Goal: Task Accomplishment & Management: Use online tool/utility

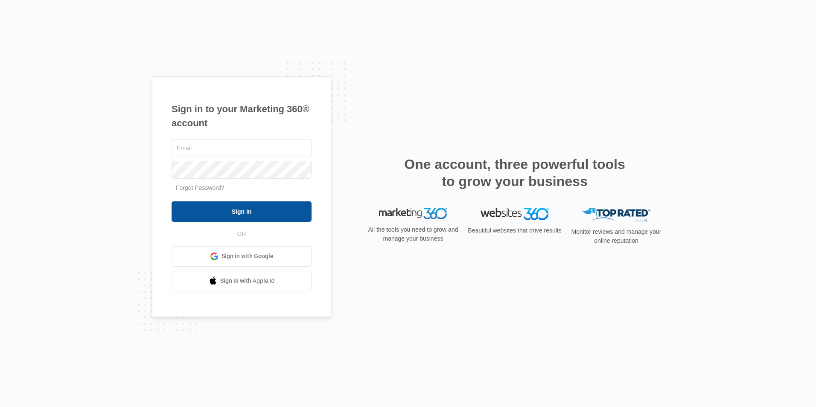
type input "[EMAIL_ADDRESS][DOMAIN_NAME]"
click at [254, 212] on input "Sign In" at bounding box center [242, 212] width 140 height 20
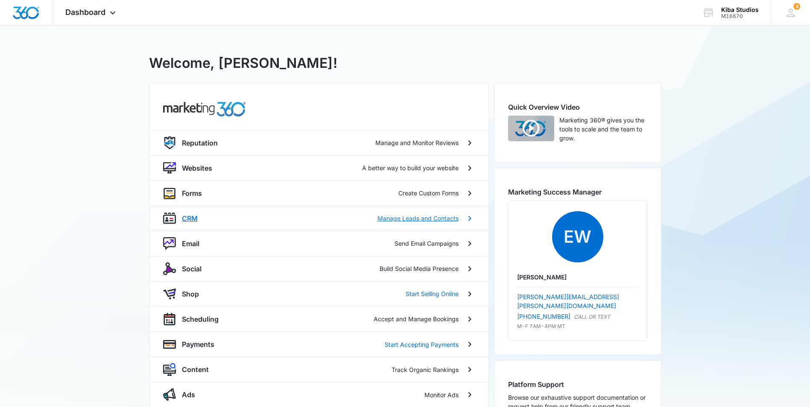
click at [199, 214] on div "CRM Manage Leads and Contacts" at bounding box center [320, 218] width 277 height 10
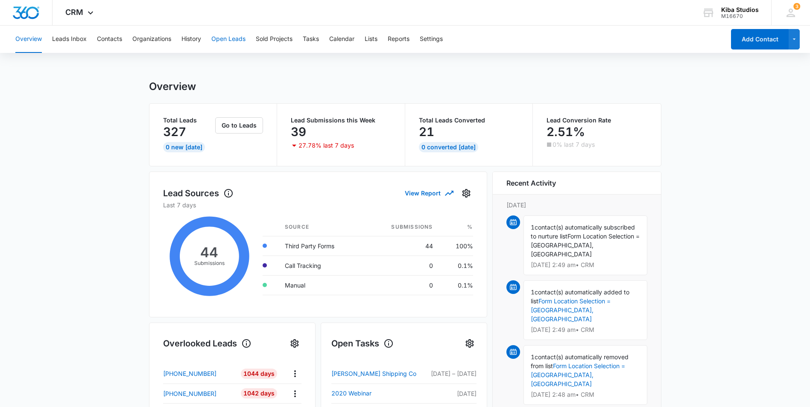
click at [223, 41] on button "Open Leads" at bounding box center [228, 39] width 34 height 27
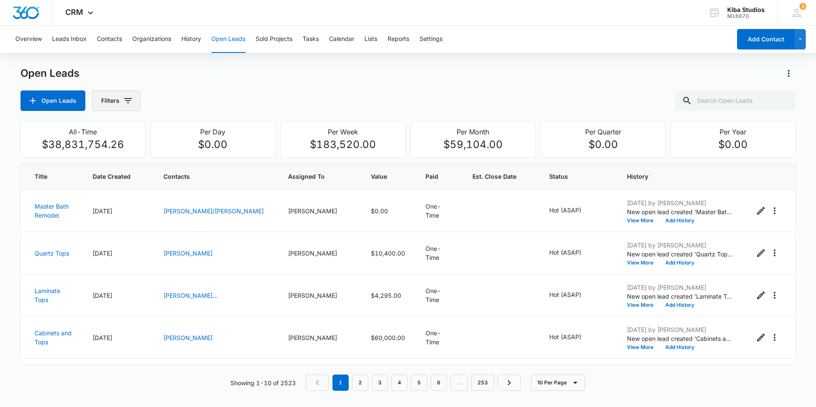
click at [127, 99] on icon "button" at bounding box center [128, 100] width 8 height 5
click at [191, 158] on icon "Show Assigned To filters" at bounding box center [193, 154] width 10 height 10
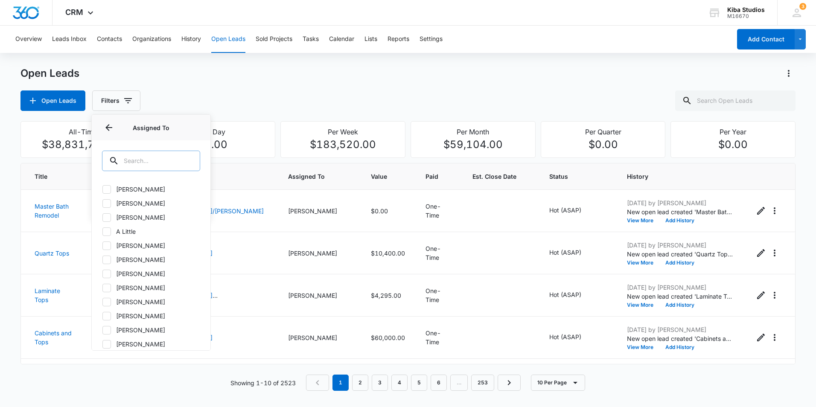
click at [164, 160] on input "text" at bounding box center [151, 161] width 98 height 20
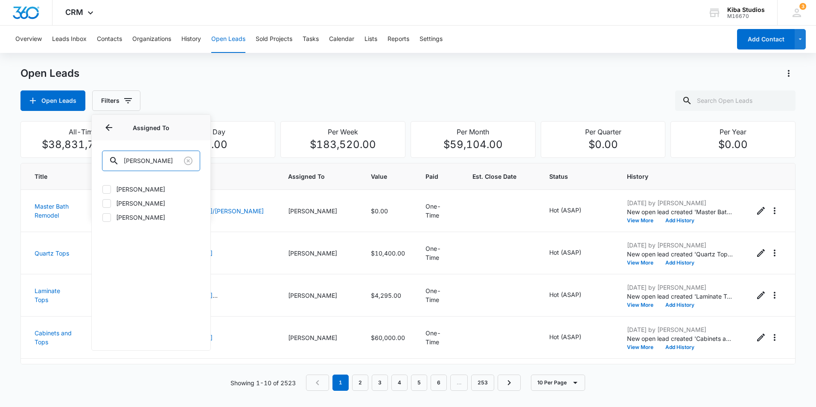
type input "olivia"
click at [111, 207] on div at bounding box center [106, 203] width 9 height 9
click at [102, 204] on input "Olivia McDaniel" at bounding box center [102, 203] width 0 height 0
checkbox input "true"
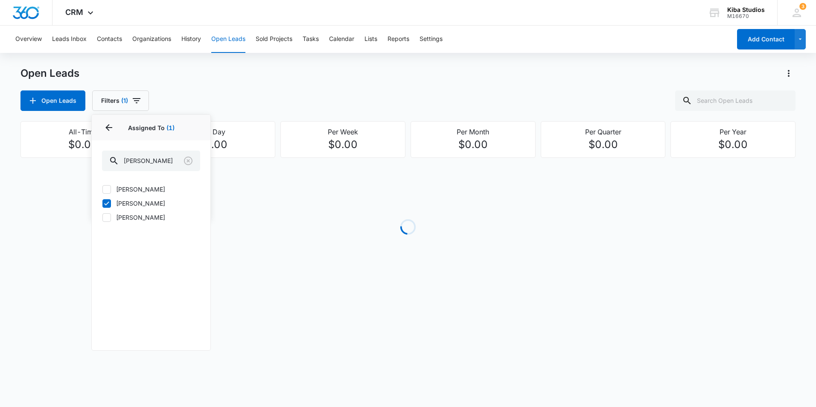
click at [106, 191] on icon at bounding box center [106, 189] width 5 height 4
click at [102, 190] on input "Olivia McDaniel" at bounding box center [102, 189] width 0 height 0
checkbox input "true"
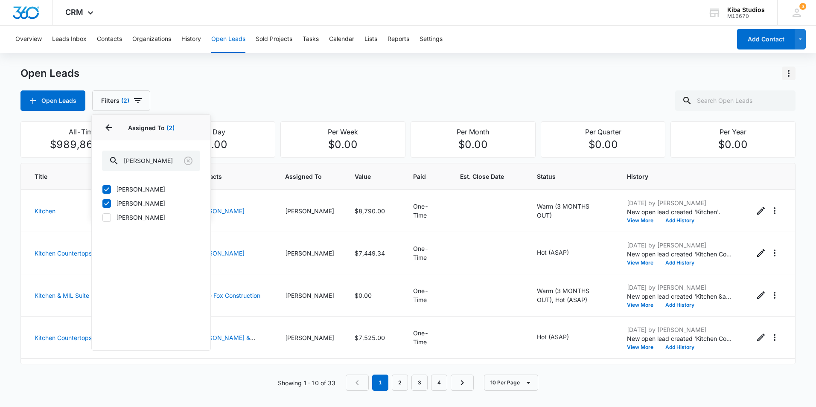
click at [791, 74] on icon "Actions" at bounding box center [789, 73] width 10 height 10
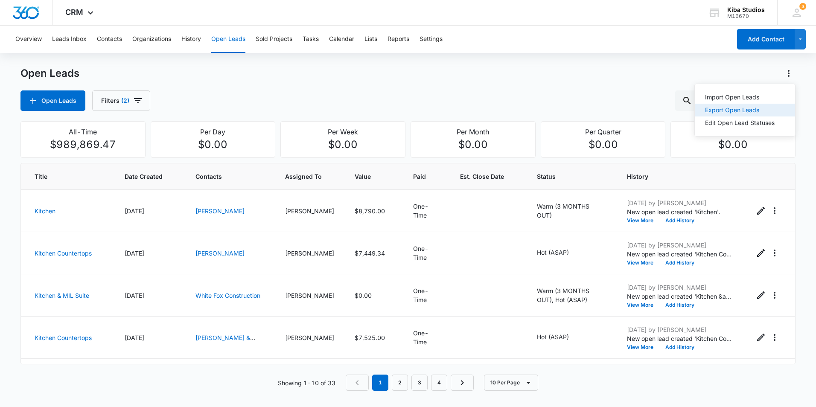
click at [772, 108] on div "Export Open Leads" at bounding box center [740, 110] width 70 height 6
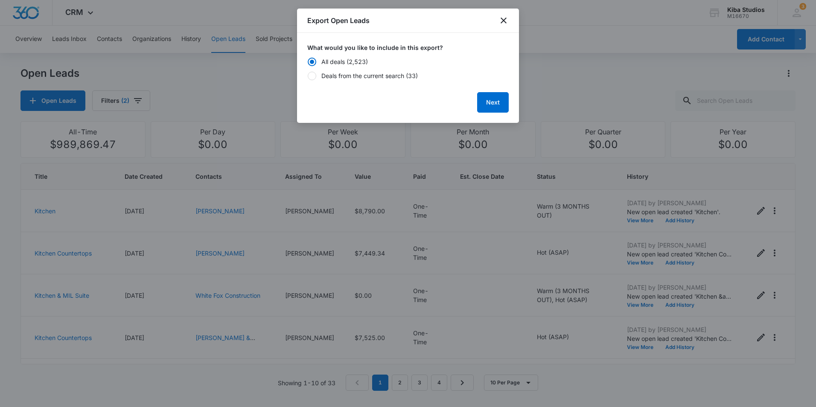
click at [325, 78] on div "Deals from the current search (33)" at bounding box center [369, 75] width 96 height 9
click at [308, 78] on input "Deals from the current search (33)" at bounding box center [307, 76] width 0 height 6
radio input "false"
radio input "true"
click at [490, 105] on button "Next" at bounding box center [493, 102] width 32 height 20
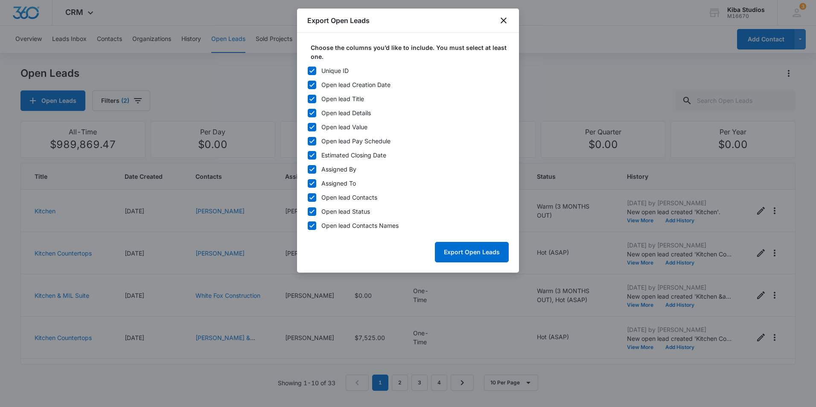
click at [311, 72] on icon at bounding box center [312, 71] width 5 height 4
click at [308, 72] on input "Unique ID" at bounding box center [307, 71] width 0 height 6
checkbox input "false"
click at [314, 169] on icon at bounding box center [312, 170] width 8 height 8
click at [308, 169] on input "Assigned By" at bounding box center [307, 170] width 0 height 6
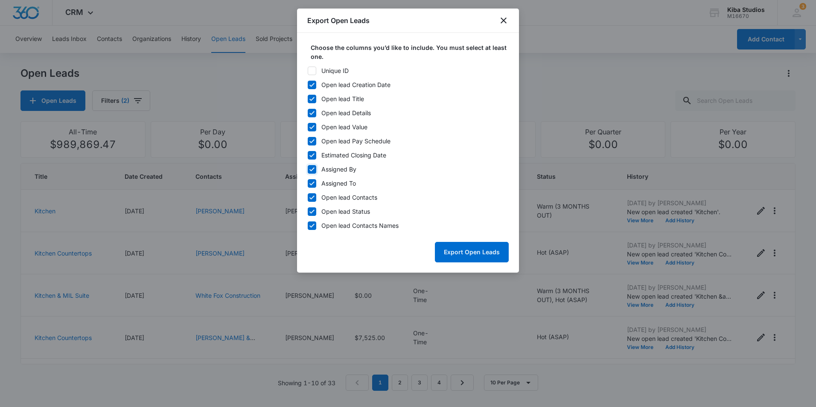
checkbox input "false"
click at [311, 182] on icon at bounding box center [312, 184] width 8 height 8
click at [308, 182] on input "Assigned To" at bounding box center [307, 184] width 0 height 6
checkbox input "false"
click at [312, 198] on icon at bounding box center [312, 198] width 5 height 4
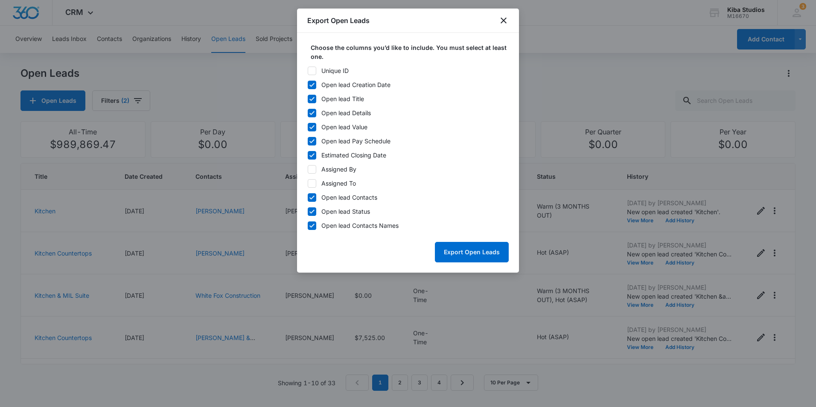
click at [308, 198] on input "Open lead Contacts" at bounding box center [307, 198] width 0 height 6
checkbox input "false"
click at [474, 255] on button "Export Open Leads" at bounding box center [472, 252] width 74 height 20
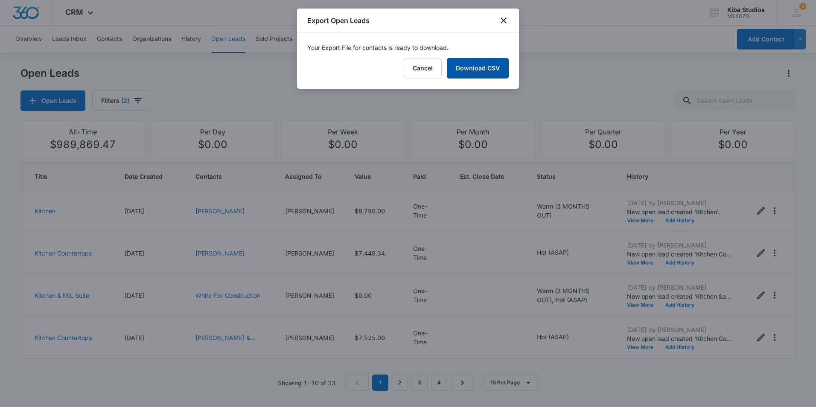
click at [472, 71] on link "Download CSV" at bounding box center [478, 68] width 62 height 20
click at [500, 21] on icon "close" at bounding box center [504, 20] width 10 height 10
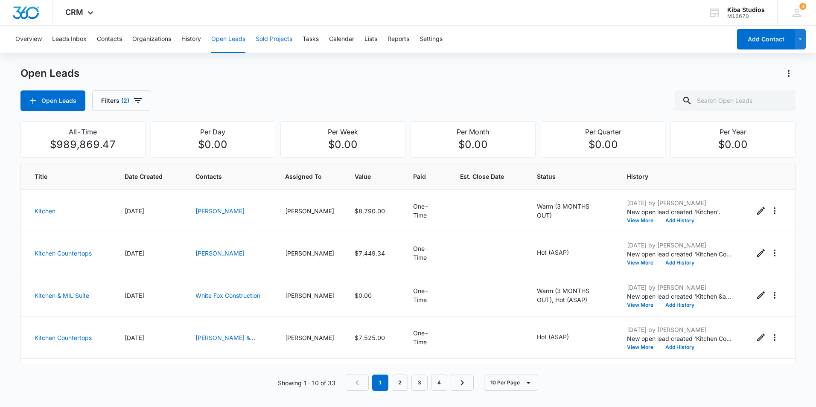
click at [258, 40] on button "Sold Projects" at bounding box center [274, 39] width 37 height 27
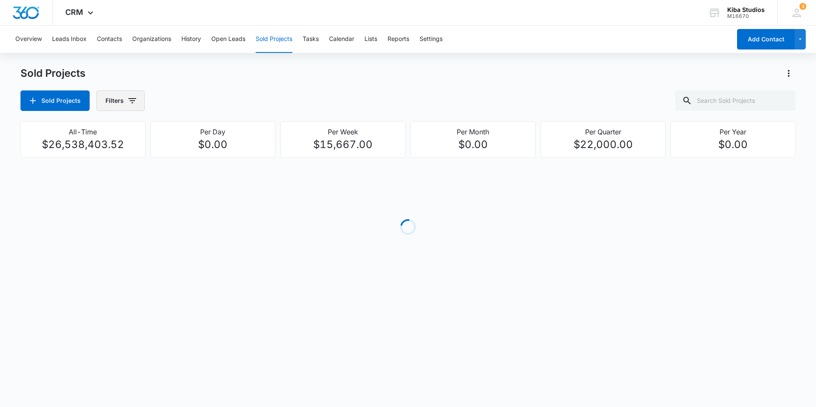
click at [130, 101] on icon "button" at bounding box center [133, 100] width 8 height 5
click at [200, 154] on icon "Show Assigned To filters" at bounding box center [197, 154] width 10 height 10
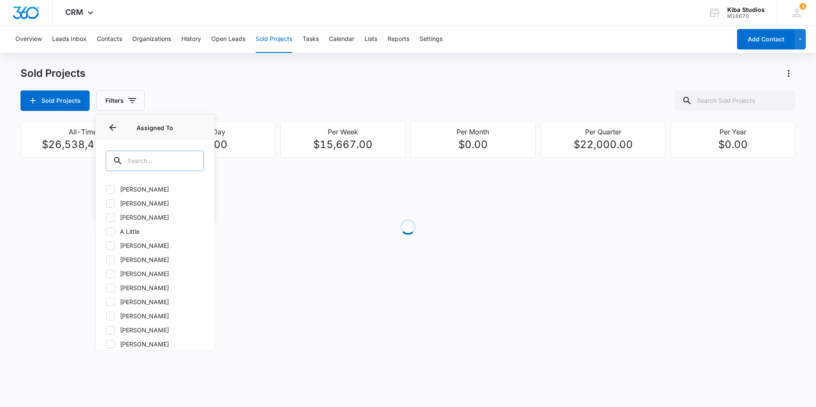
click at [192, 161] on div at bounding box center [192, 161] width 14 height 20
click at [146, 157] on input "text" at bounding box center [155, 161] width 98 height 20
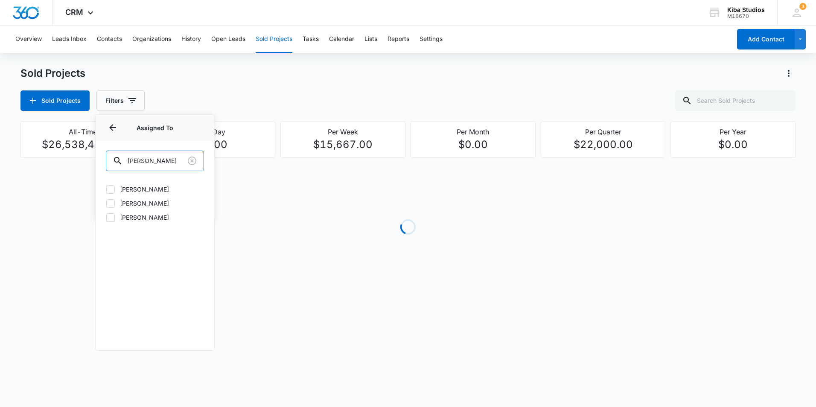
type input "olivia"
click at [111, 204] on icon at bounding box center [111, 204] width 8 height 8
click at [106, 204] on input "Olivia McDaniel" at bounding box center [106, 203] width 0 height 0
checkbox input "true"
click at [107, 190] on icon at bounding box center [111, 190] width 8 height 8
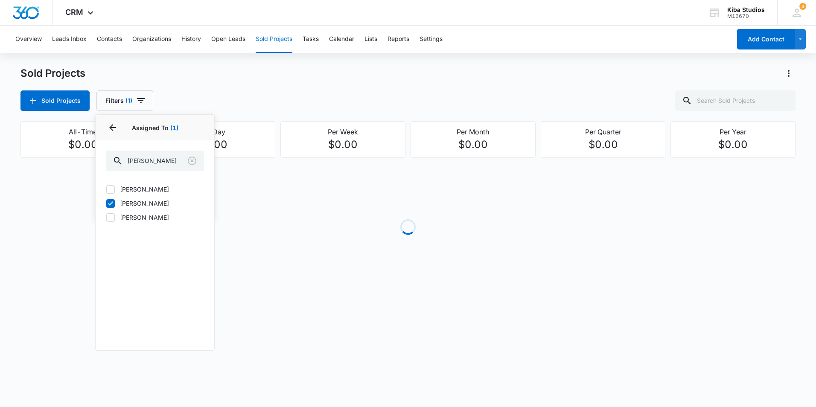
click at [106, 190] on input "Olivia McDaniel" at bounding box center [106, 189] width 0 height 0
checkbox input "true"
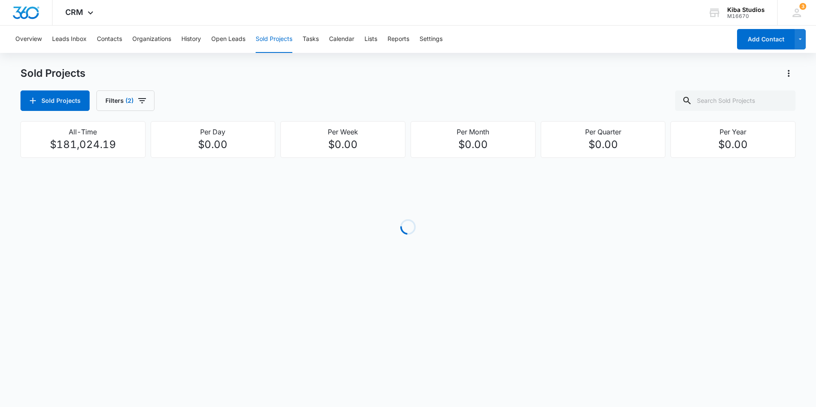
click at [350, 82] on div "Sold Projects Sold Projects Filters (2)" at bounding box center [407, 89] width 775 height 44
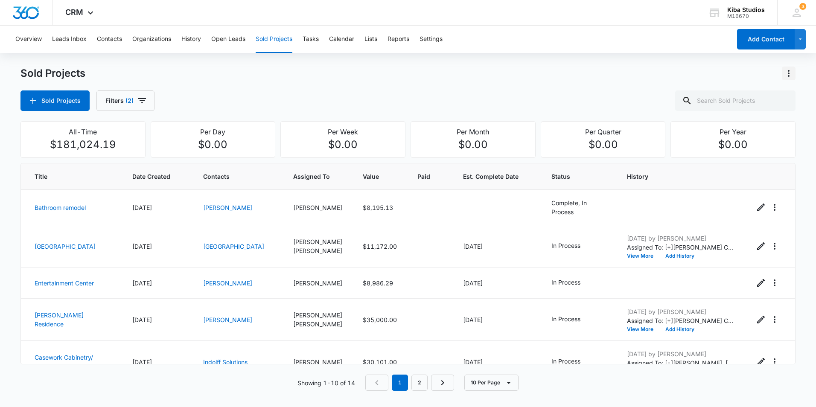
click at [787, 76] on icon "Actions" at bounding box center [789, 73] width 10 height 10
click at [733, 109] on div "Export Sold Projects" at bounding box center [739, 110] width 72 height 6
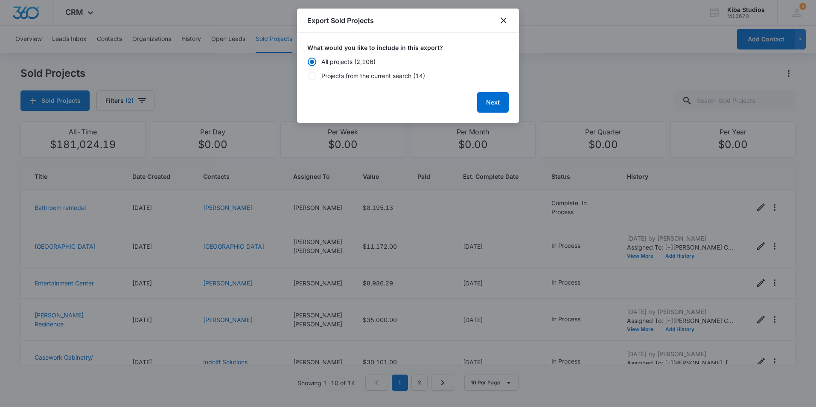
click at [346, 79] on div "Projects from the current search (14)" at bounding box center [373, 75] width 104 height 9
click at [308, 79] on input "Projects from the current search (14)" at bounding box center [307, 76] width 0 height 6
radio input "false"
radio input "true"
click at [485, 95] on button "Next" at bounding box center [493, 102] width 32 height 20
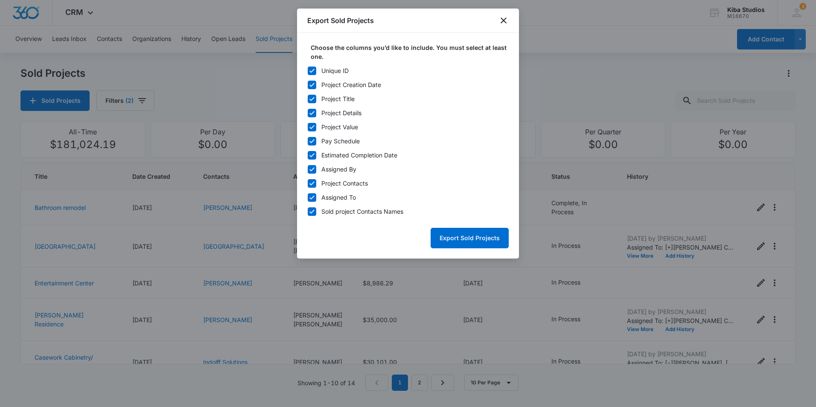
click at [310, 70] on icon at bounding box center [312, 71] width 8 height 8
click at [308, 70] on input "Unique ID" at bounding box center [307, 71] width 0 height 6
checkbox input "false"
click at [316, 167] on icon at bounding box center [312, 170] width 8 height 8
click at [308, 167] on input "Assigned By" at bounding box center [307, 170] width 0 height 6
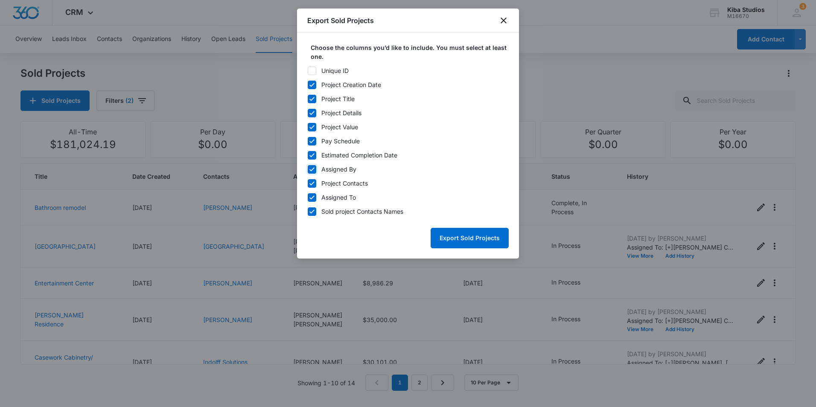
checkbox input "false"
click at [313, 186] on icon at bounding box center [312, 184] width 8 height 8
click at [308, 186] on input "Project Contacts" at bounding box center [307, 184] width 0 height 6
checkbox input "false"
click at [312, 197] on icon at bounding box center [312, 198] width 8 height 8
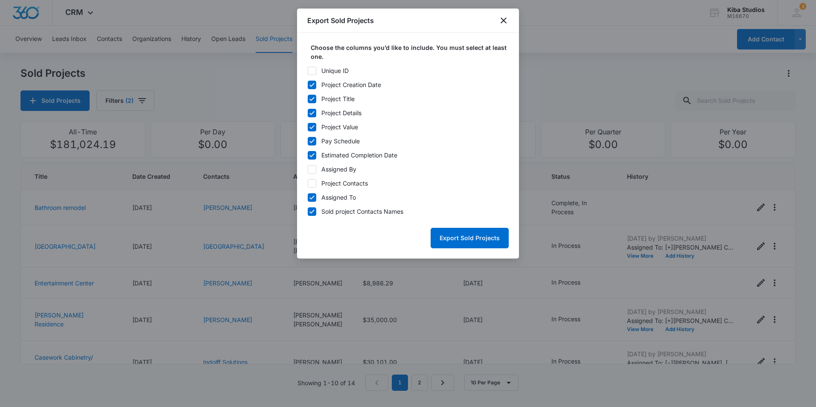
click at [308, 197] on input "Assigned To" at bounding box center [307, 198] width 0 height 6
checkbox input "false"
click at [462, 238] on button "Export Sold Projects" at bounding box center [470, 238] width 78 height 20
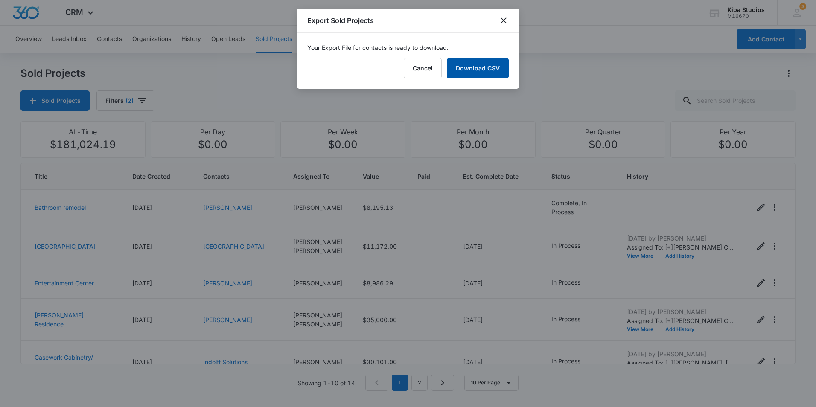
click at [473, 68] on link "Download CSV" at bounding box center [478, 68] width 62 height 20
